Goal: Information Seeking & Learning: Learn about a topic

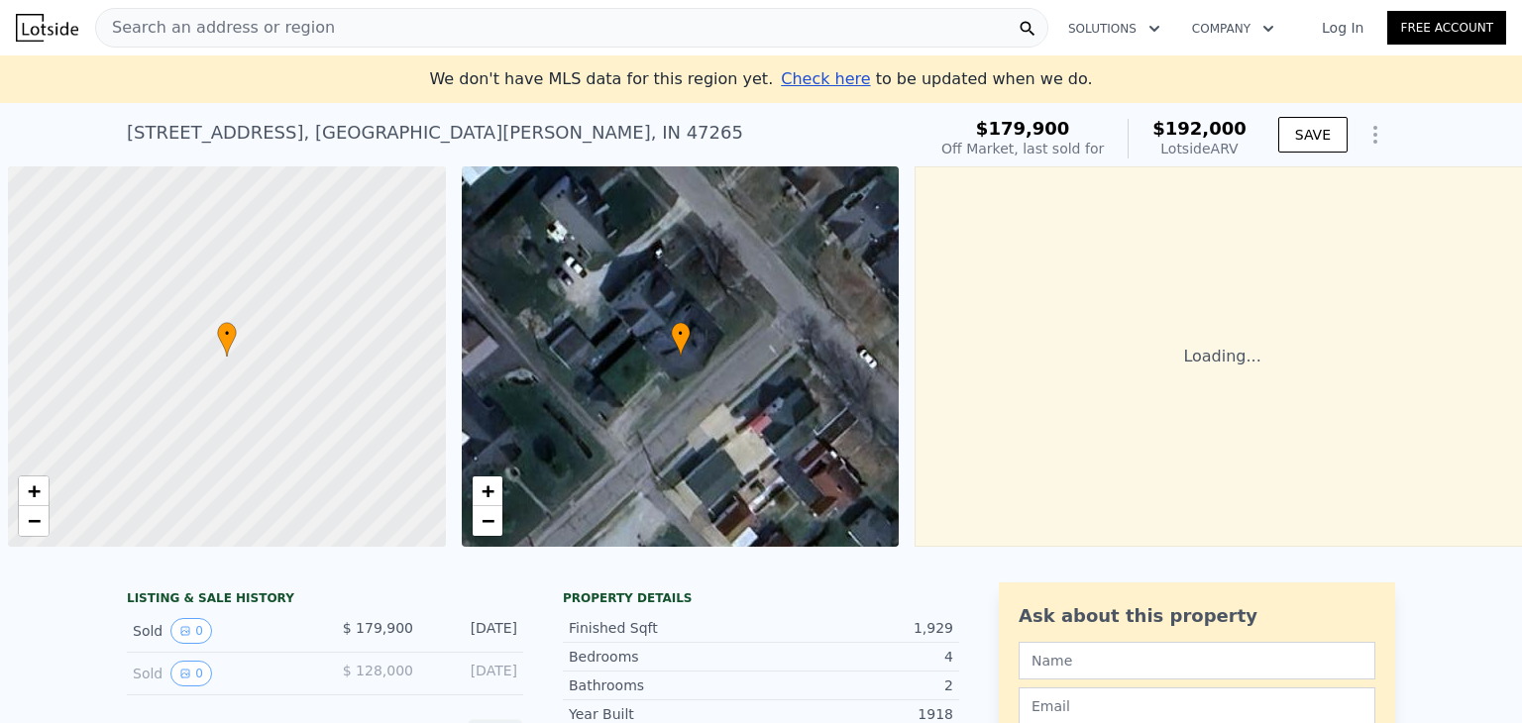
scroll to position [0, 8]
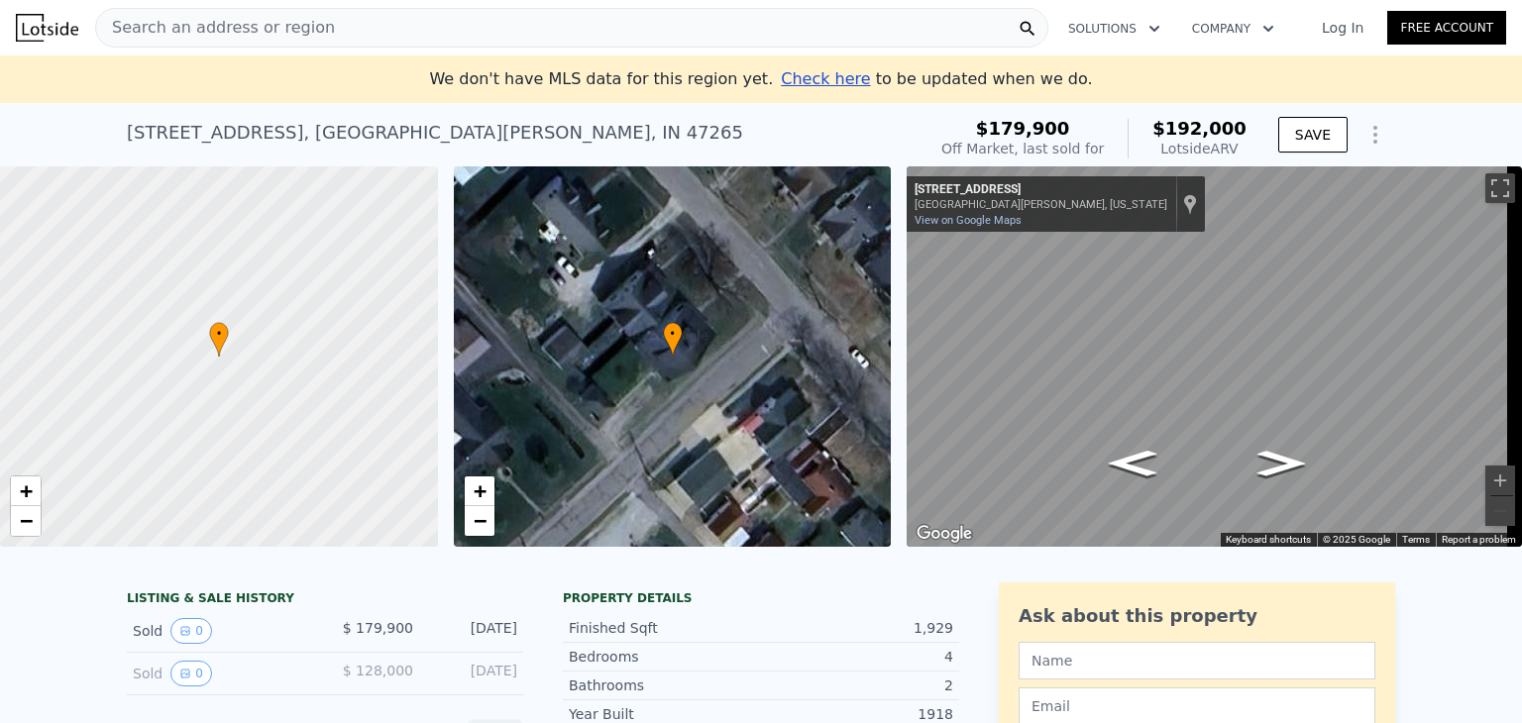
click at [277, 23] on span "Search an address or region" at bounding box center [215, 28] width 239 height 24
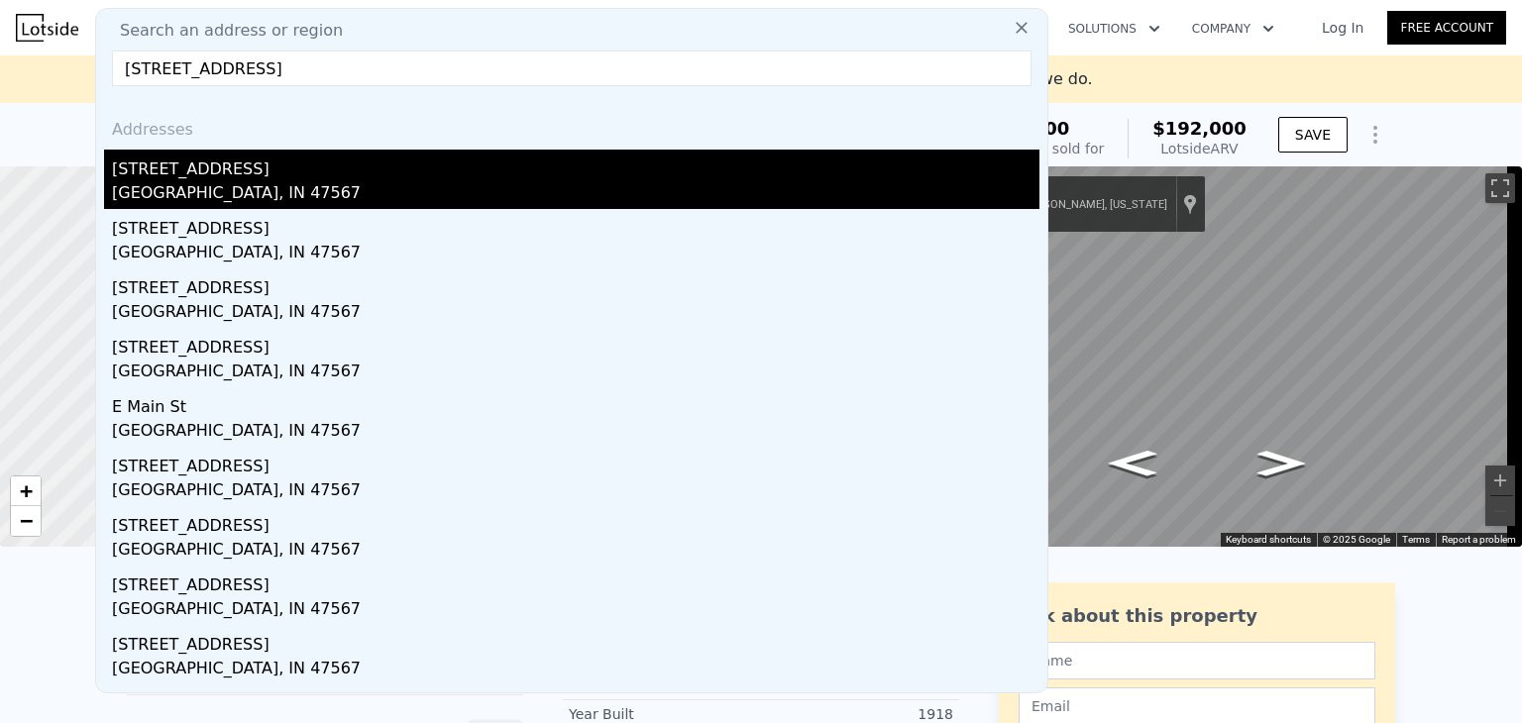
type input "[STREET_ADDRESS]"
click at [202, 179] on div "[STREET_ADDRESS]" at bounding box center [575, 166] width 927 height 32
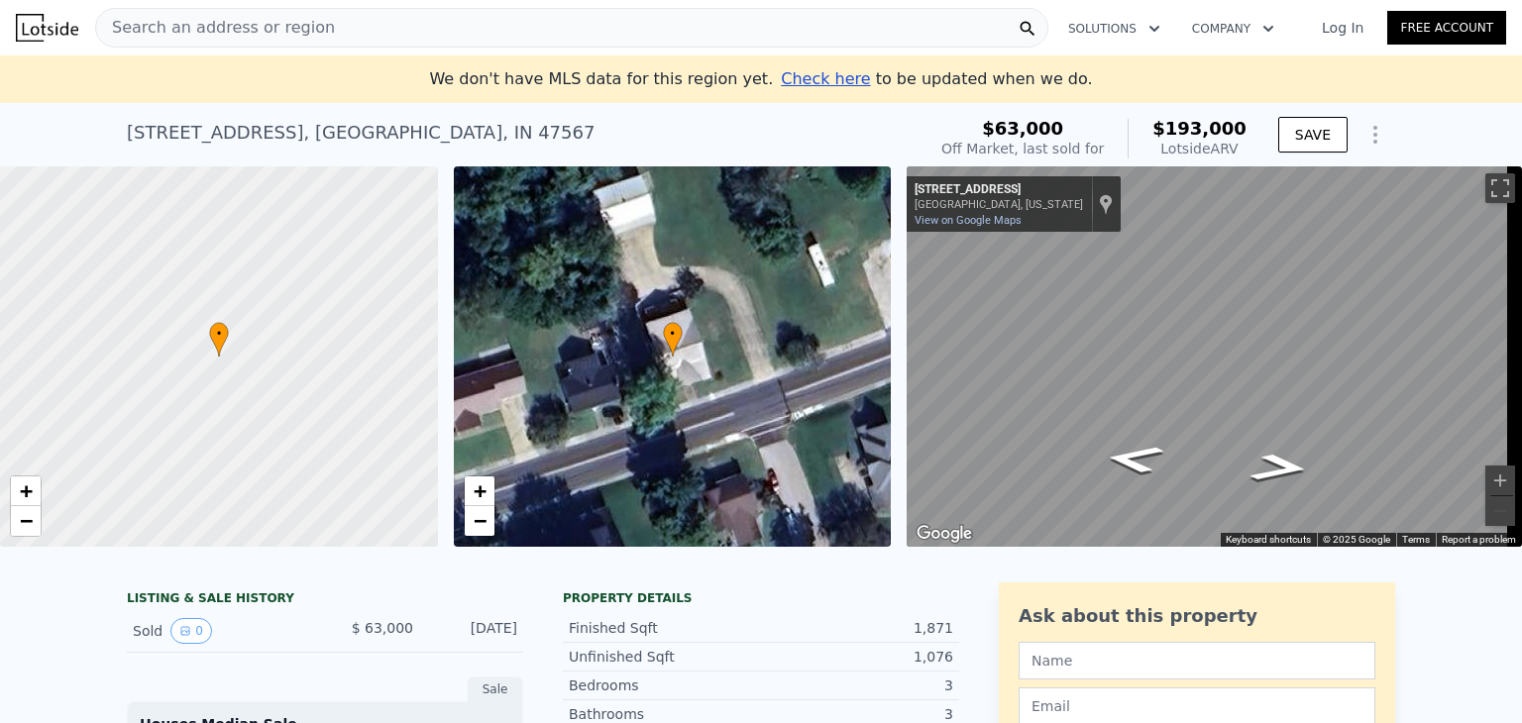
click at [342, 18] on div "Search an address or region" at bounding box center [571, 28] width 953 height 40
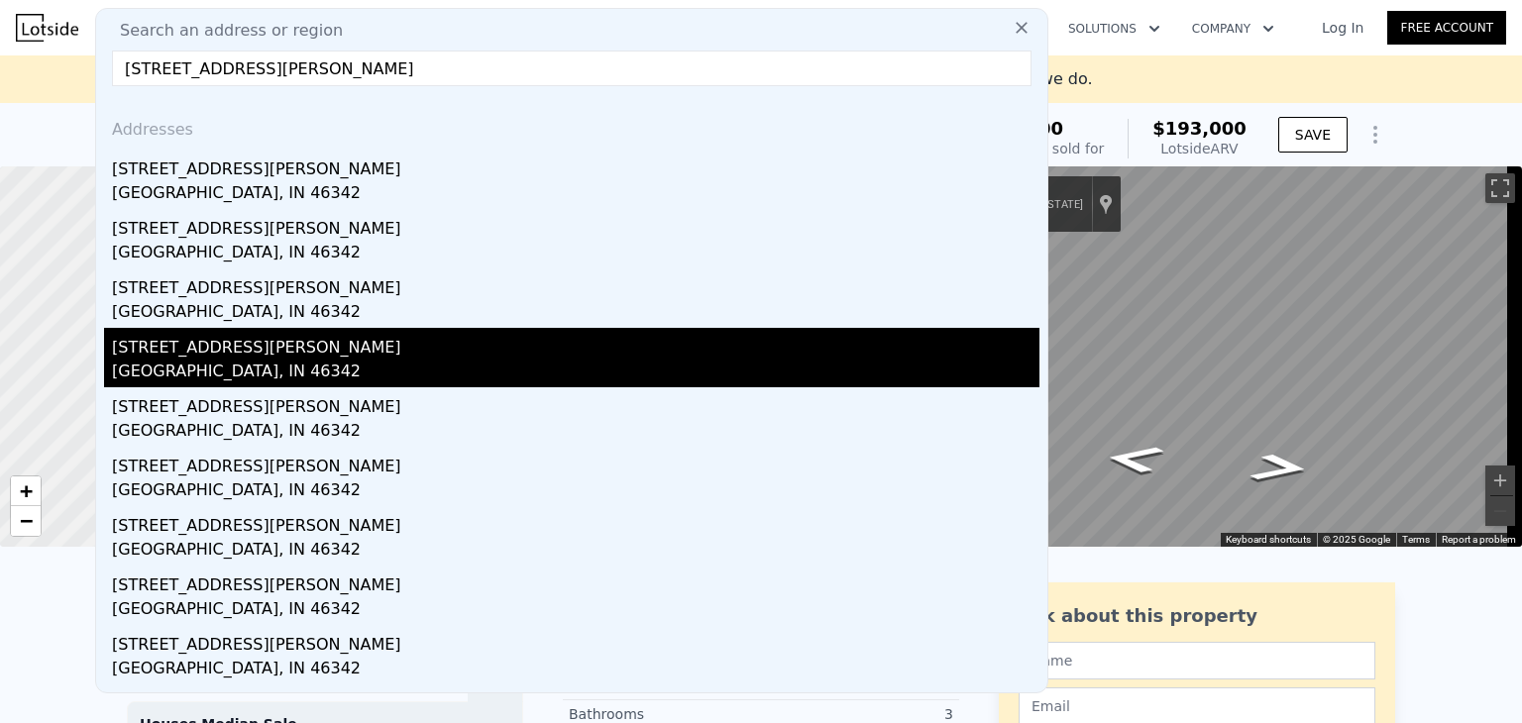
type input "[STREET_ADDRESS][PERSON_NAME]"
click at [158, 363] on div "[GEOGRAPHIC_DATA], IN 46342" at bounding box center [575, 374] width 927 height 28
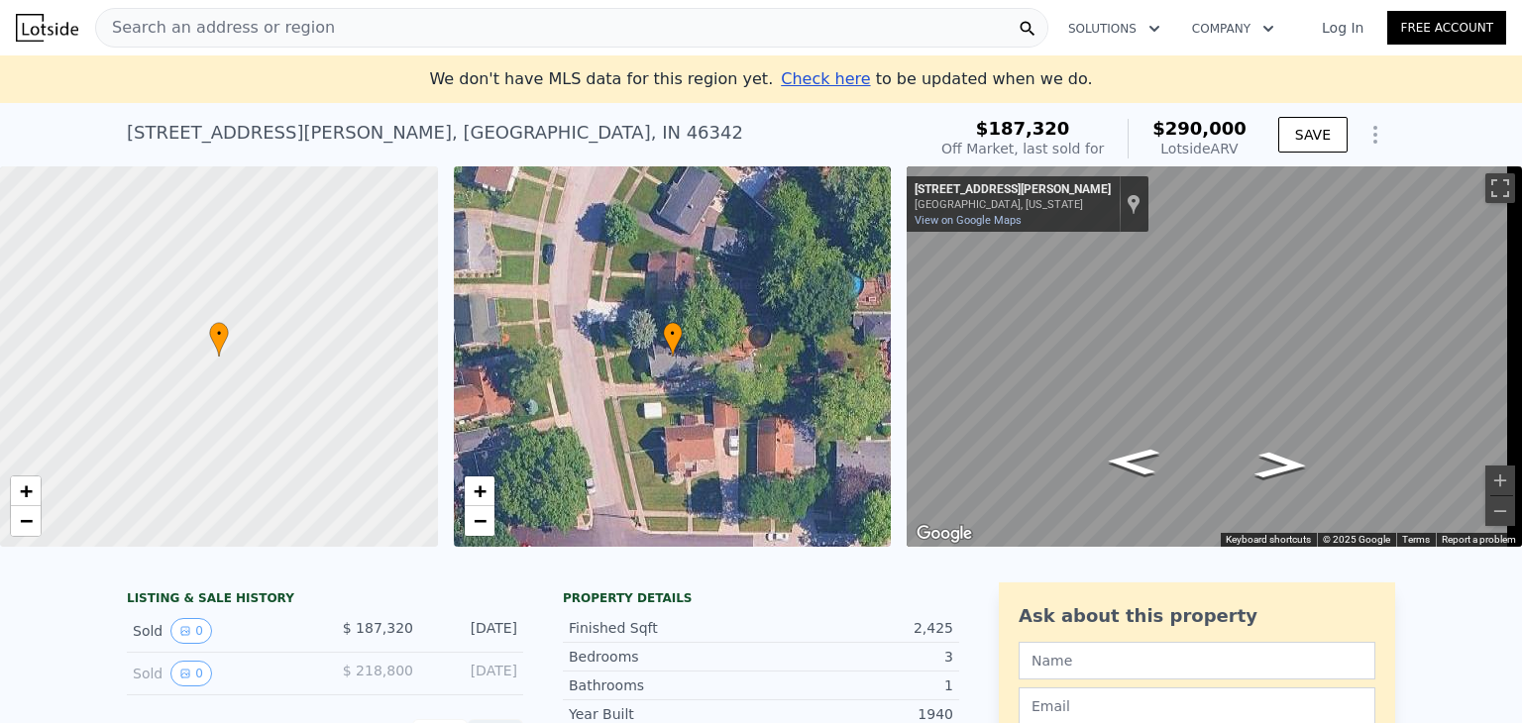
click at [248, 25] on span "Search an address or region" at bounding box center [215, 28] width 239 height 24
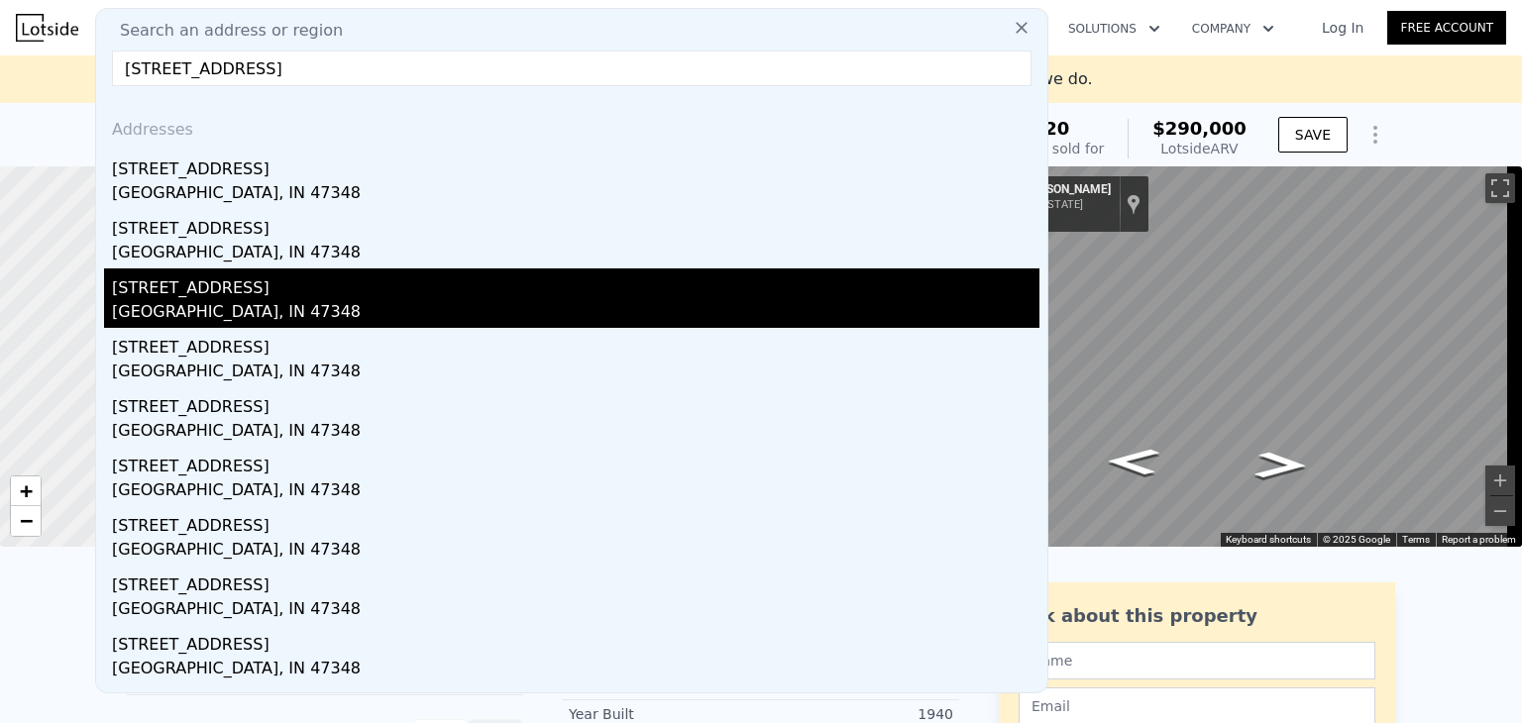
type input "[STREET_ADDRESS]"
click at [191, 305] on div "[GEOGRAPHIC_DATA], IN 47348" at bounding box center [575, 314] width 927 height 28
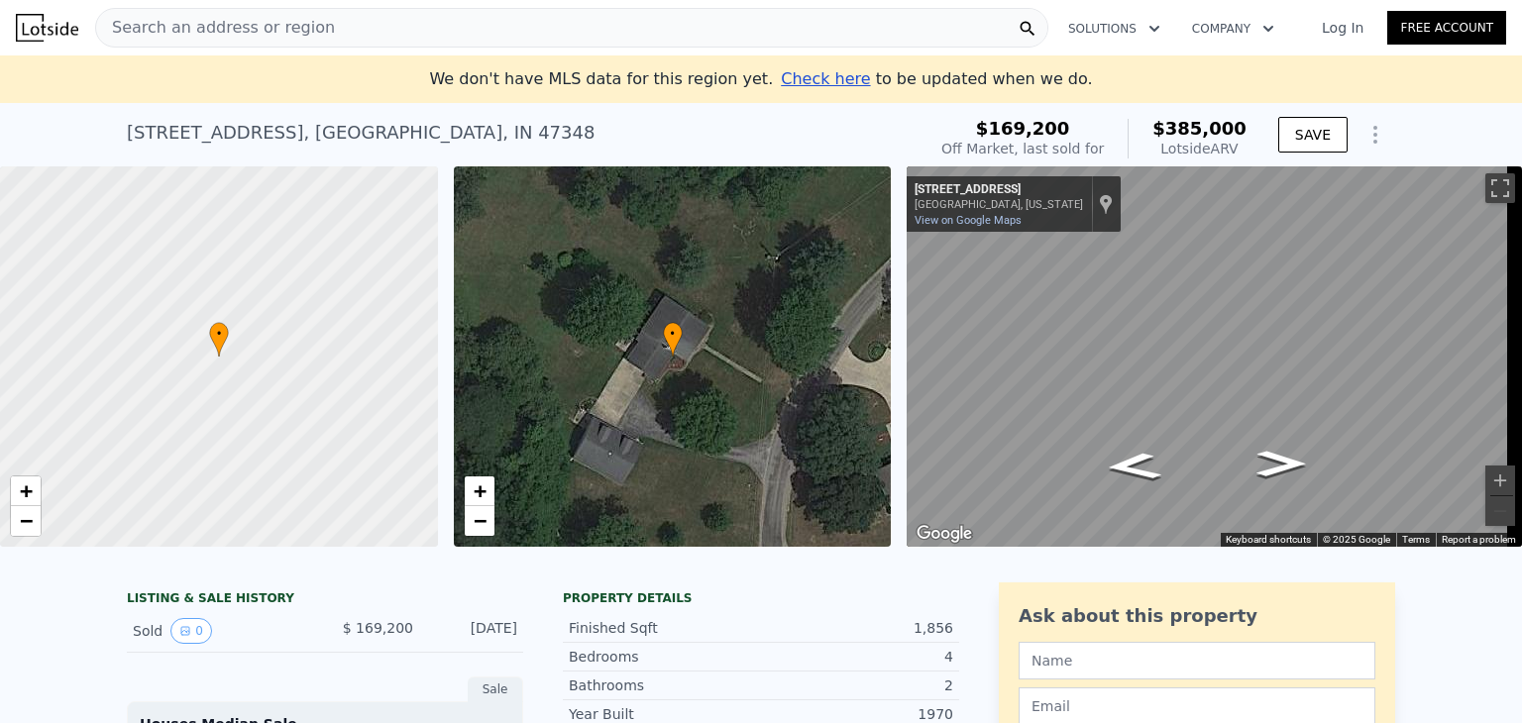
click at [234, 26] on span "Search an address or region" at bounding box center [215, 28] width 239 height 24
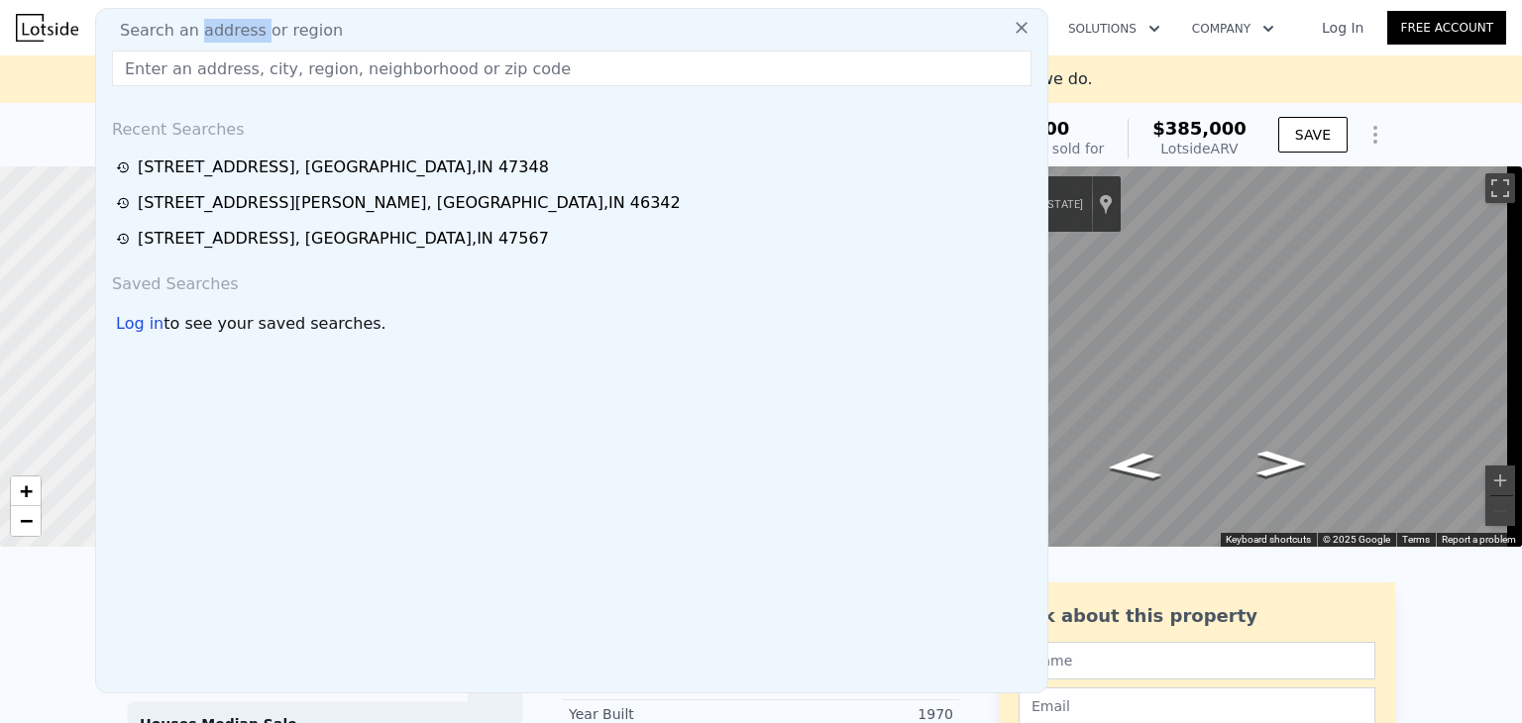
click at [234, 26] on span "Search an address or region" at bounding box center [223, 31] width 239 height 24
click at [147, 75] on input "text" at bounding box center [572, 69] width 920 height 36
paste input "[STREET_ADDRESS]"
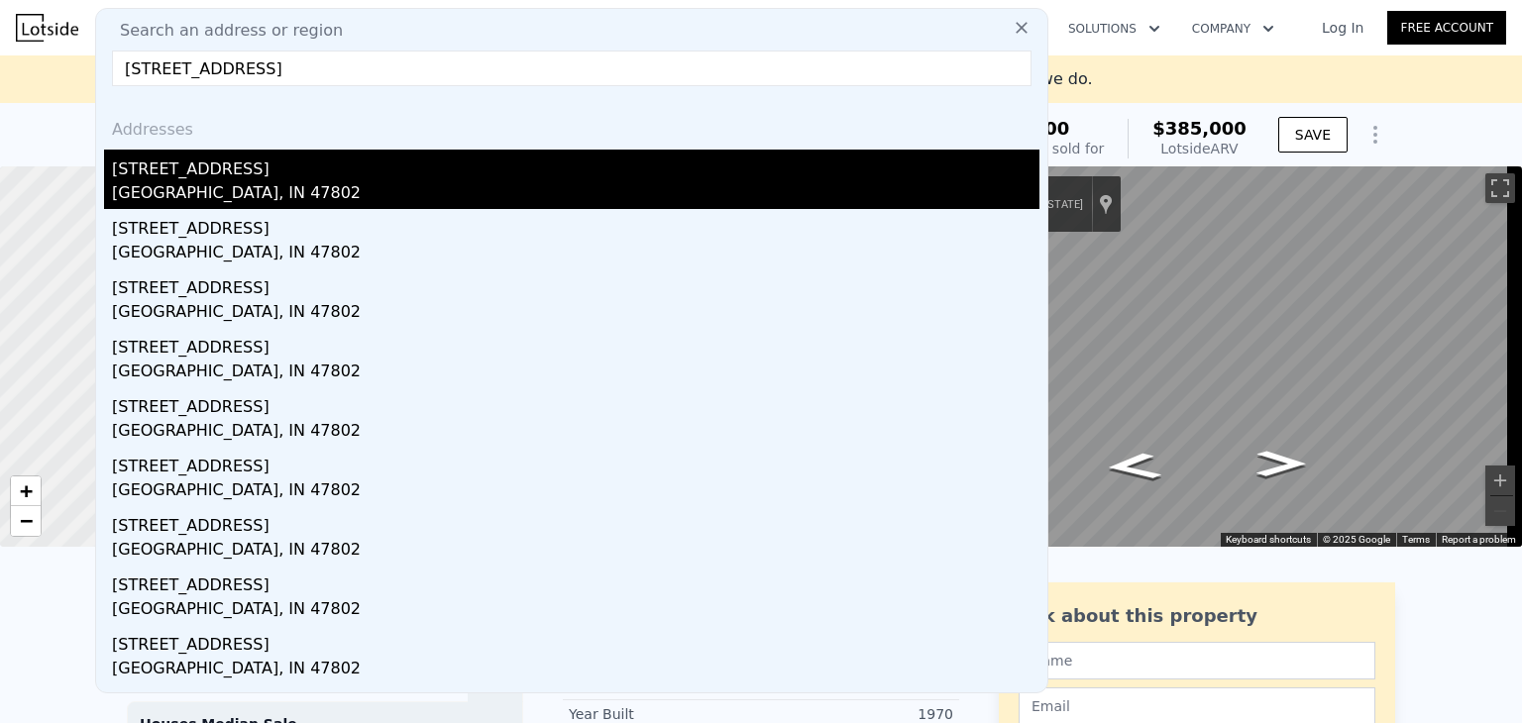
type input "[STREET_ADDRESS]"
click at [178, 177] on div "[STREET_ADDRESS]" at bounding box center [575, 166] width 927 height 32
